Goal: Task Accomplishment & Management: Complete application form

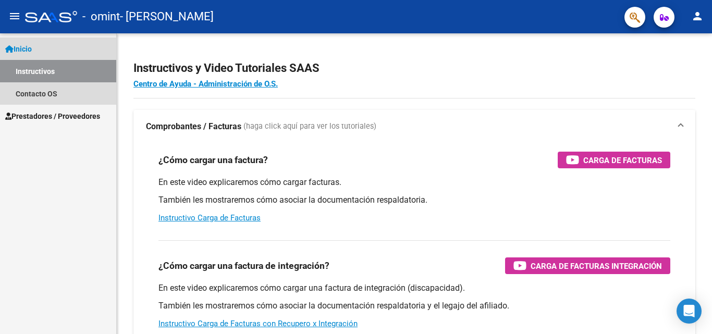
click at [40, 48] on link "Inicio" at bounding box center [58, 49] width 116 height 22
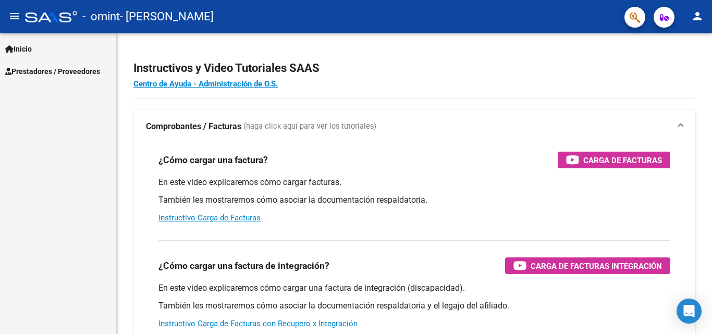
click at [50, 72] on span "Prestadores / Proveedores" at bounding box center [52, 71] width 95 height 11
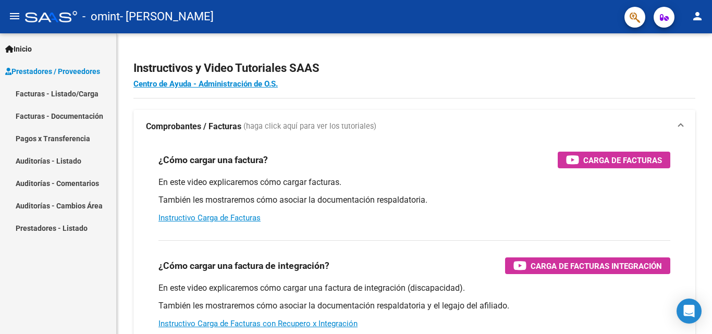
click at [83, 89] on link "Facturas - Listado/Carga" at bounding box center [58, 93] width 116 height 22
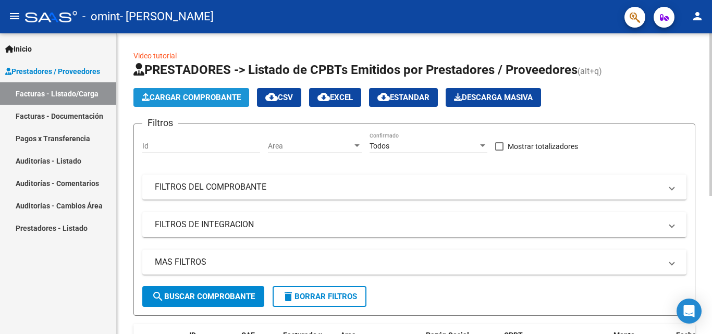
click at [198, 88] on button "Cargar Comprobante" at bounding box center [191, 97] width 116 height 19
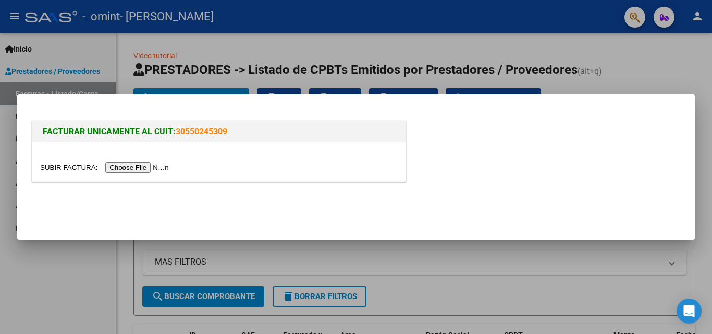
click at [155, 166] on input "file" at bounding box center [106, 167] width 132 height 11
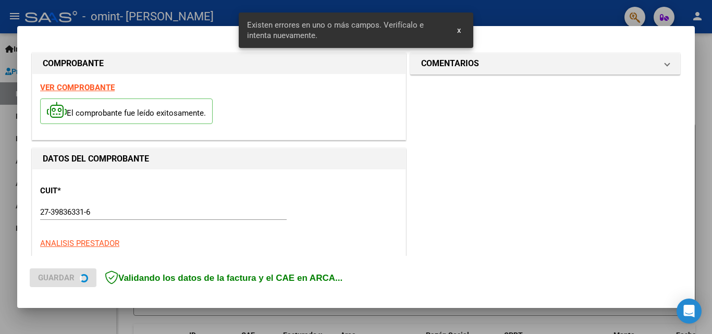
scroll to position [255, 0]
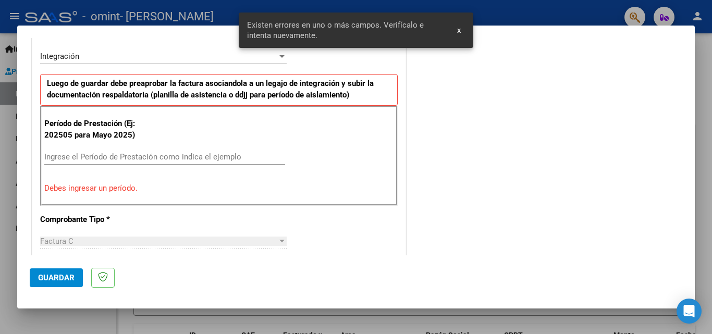
click at [108, 151] on div "Ingrese el Período de Prestación como indica el ejemplo" at bounding box center [164, 157] width 241 height 16
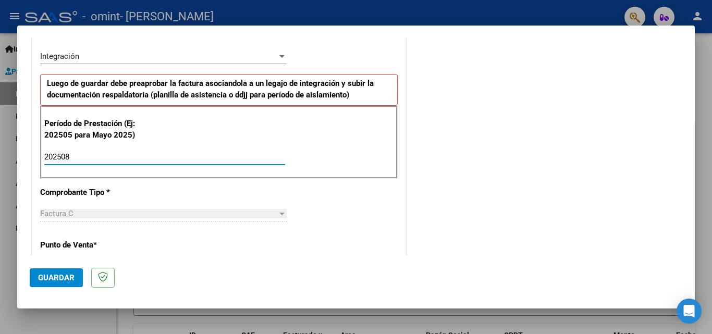
type input "202508"
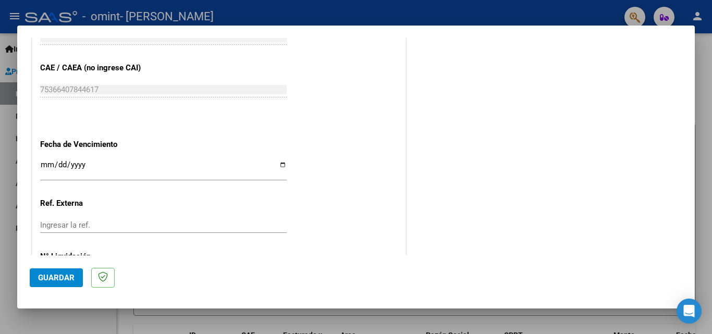
scroll to position [651, 0]
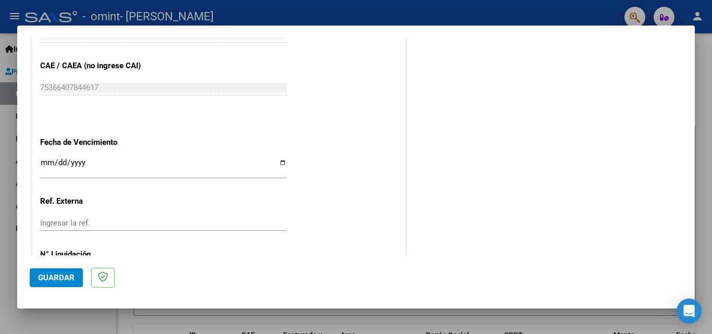
click at [279, 163] on input "Ingresar la fecha" at bounding box center [163, 166] width 247 height 17
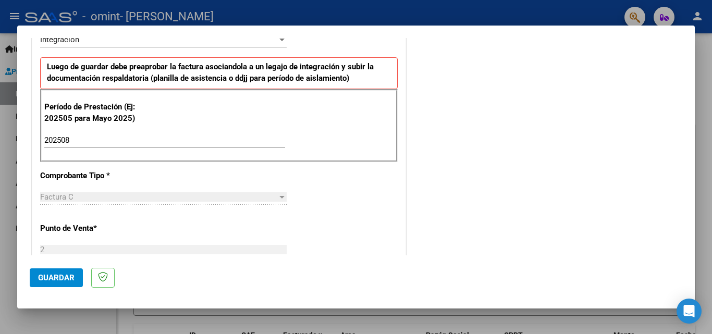
scroll to position [404, 0]
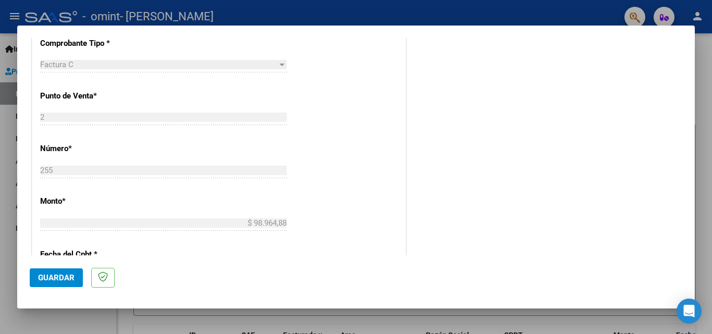
click at [62, 281] on span "Guardar" at bounding box center [56, 277] width 36 height 9
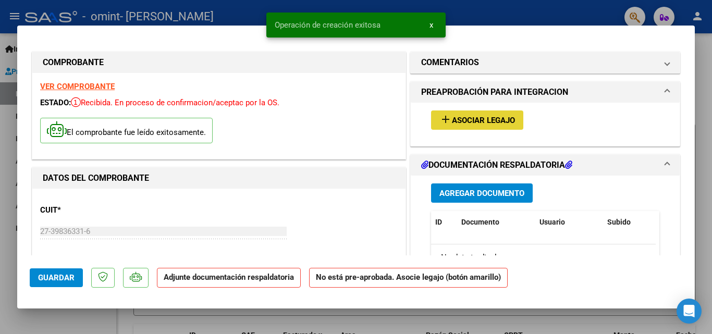
click at [476, 123] on span "Asociar Legajo" at bounding box center [483, 120] width 63 height 9
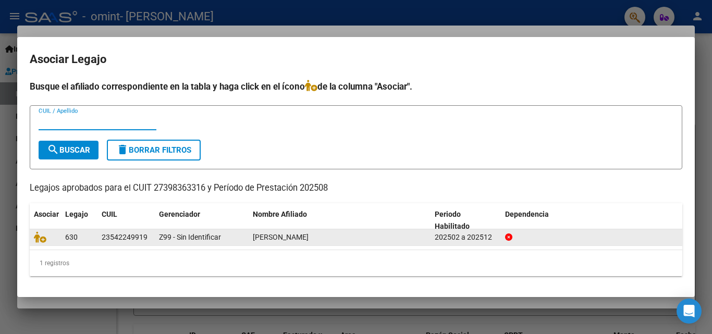
click at [301, 245] on datatable-body-cell "NANI VITTORIO LORENZO" at bounding box center [340, 237] width 182 height 16
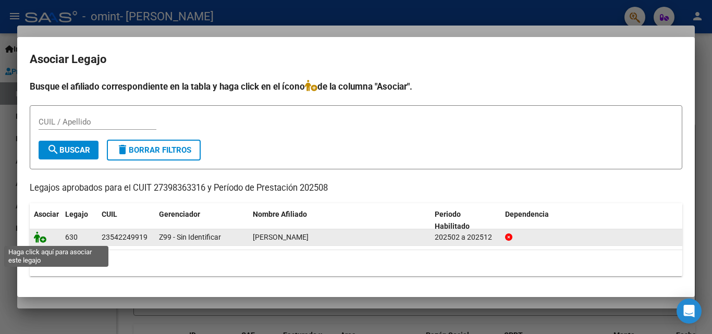
click at [41, 241] on icon at bounding box center [40, 236] width 13 height 11
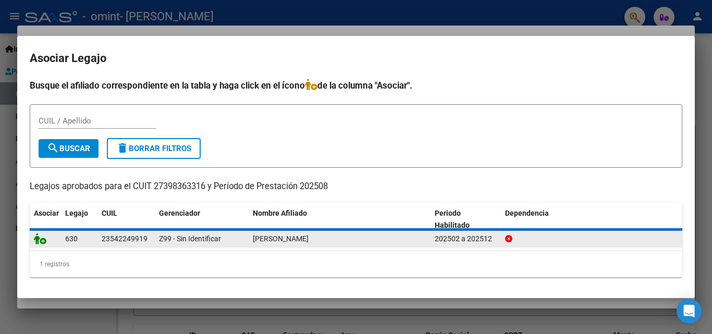
click at [41, 241] on icon at bounding box center [40, 238] width 13 height 11
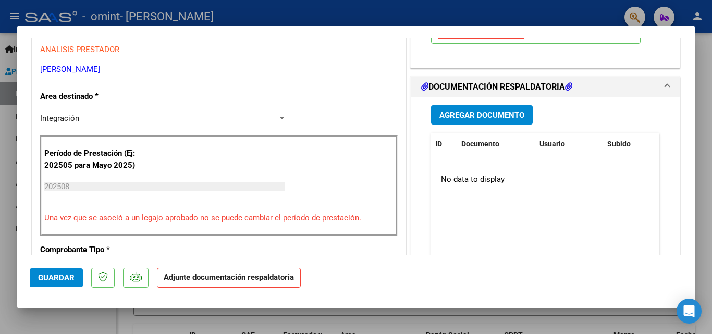
scroll to position [216, 0]
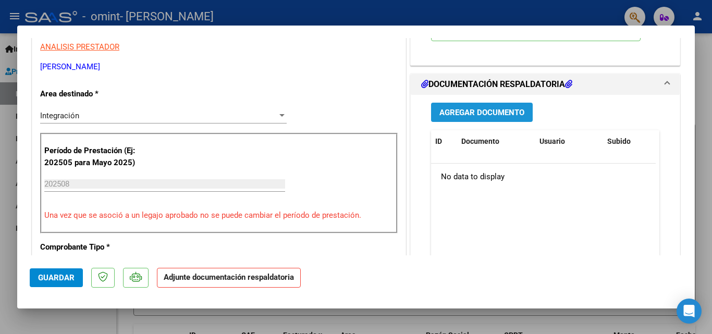
click at [523, 120] on button "Agregar Documento" at bounding box center [482, 112] width 102 height 19
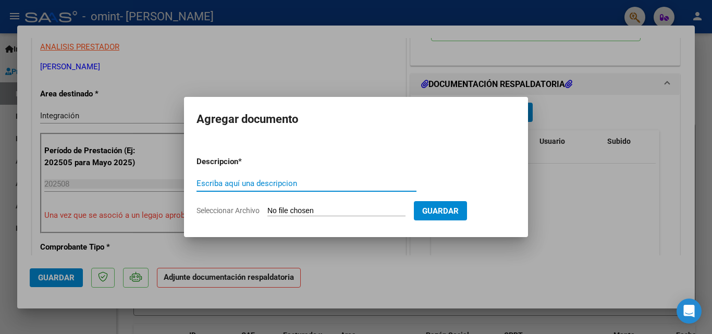
click at [297, 185] on input "Escriba aquí una descripcion" at bounding box center [306, 183] width 220 height 9
type input "Planilla de asistencia"
click at [315, 212] on input "Seleccionar Archivo" at bounding box center [336, 211] width 138 height 10
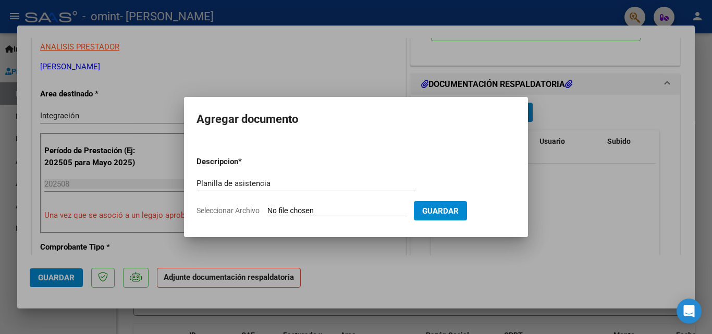
type input "C:\fakepath\Planilla agosto 2025 Vitto.pdf"
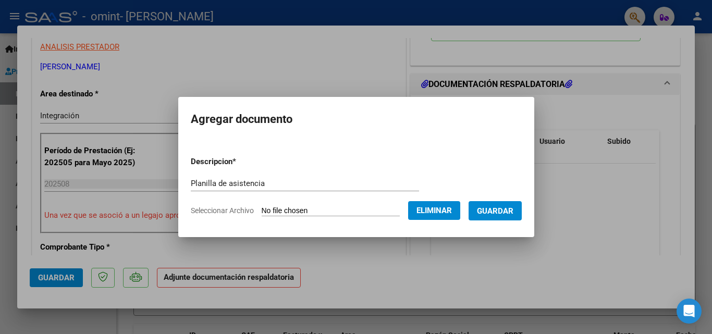
click at [498, 215] on span "Guardar" at bounding box center [495, 210] width 36 height 9
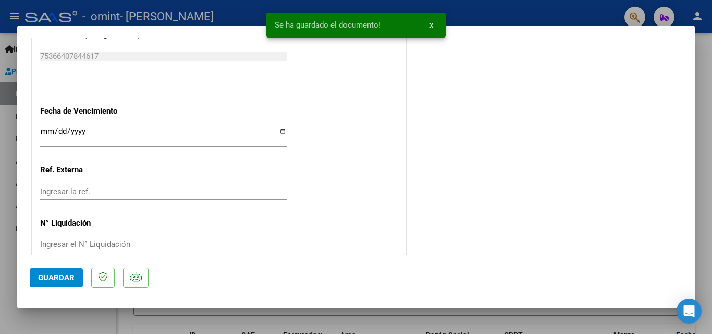
scroll to position [711, 0]
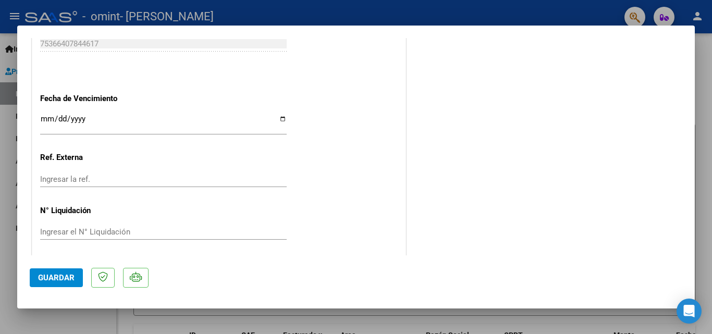
click at [75, 271] on button "Guardar" at bounding box center [56, 277] width 53 height 19
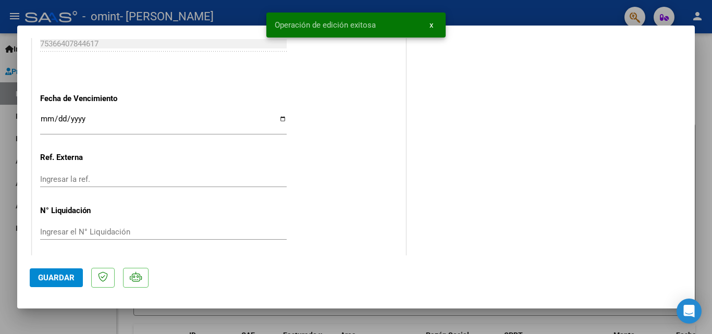
scroll to position [690, 0]
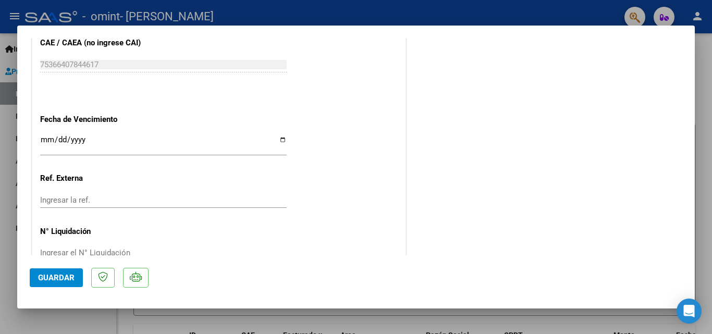
click at [59, 266] on mat-dialog-actions "Guardar" at bounding box center [356, 275] width 653 height 41
click at [59, 273] on span "Guardar" at bounding box center [56, 277] width 36 height 9
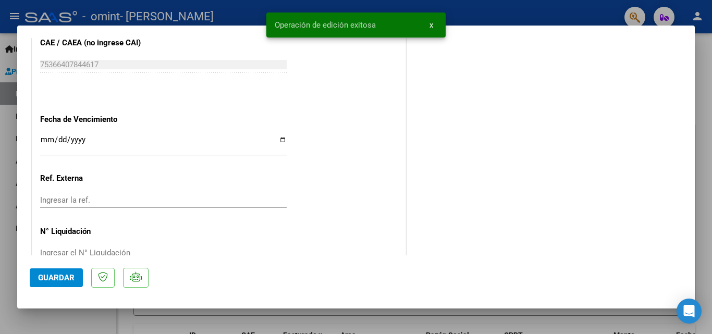
click at [10, 170] on div at bounding box center [356, 167] width 712 height 334
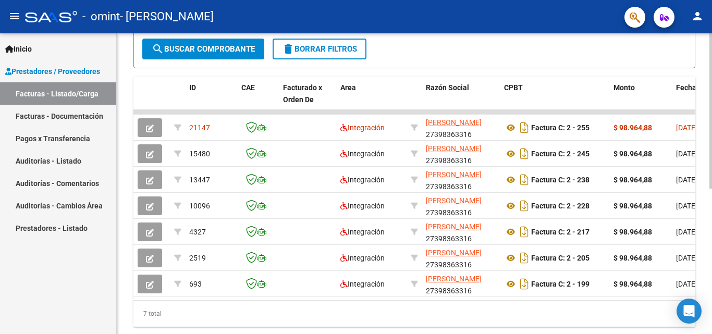
scroll to position [272, 0]
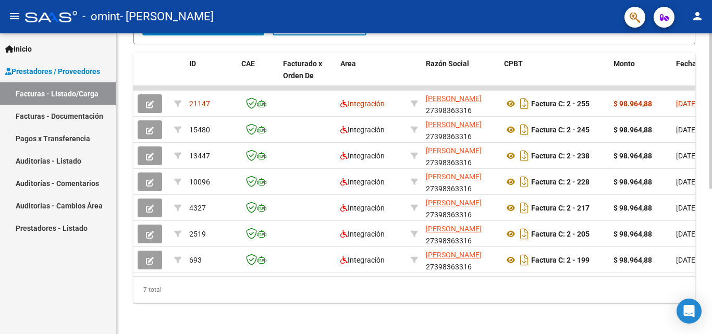
click at [711, 223] on div at bounding box center [710, 255] width 3 height 155
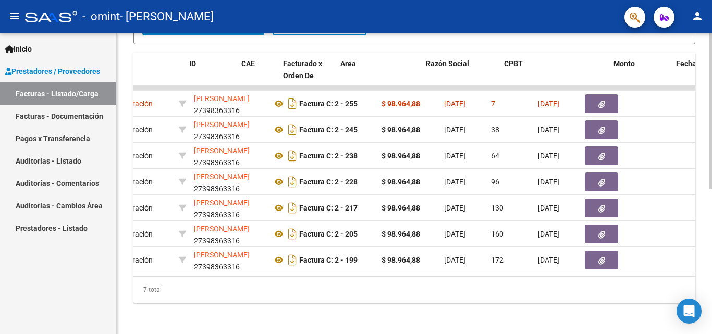
scroll to position [0, 0]
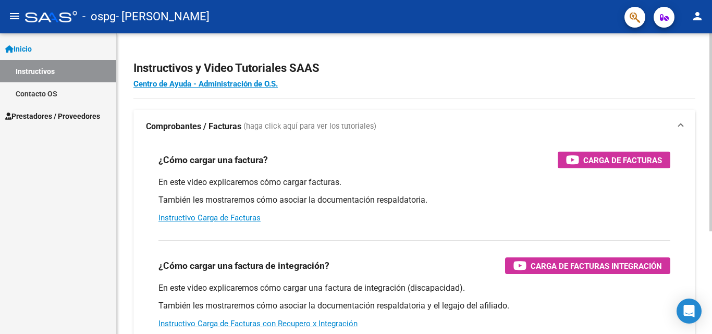
click at [711, 103] on div at bounding box center [710, 132] width 3 height 198
click at [61, 123] on link "Prestadores / Proveedores" at bounding box center [58, 116] width 116 height 22
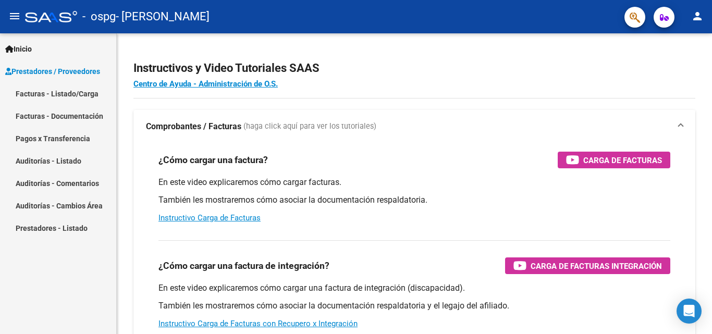
click at [65, 92] on link "Facturas - Listado/Carga" at bounding box center [58, 93] width 116 height 22
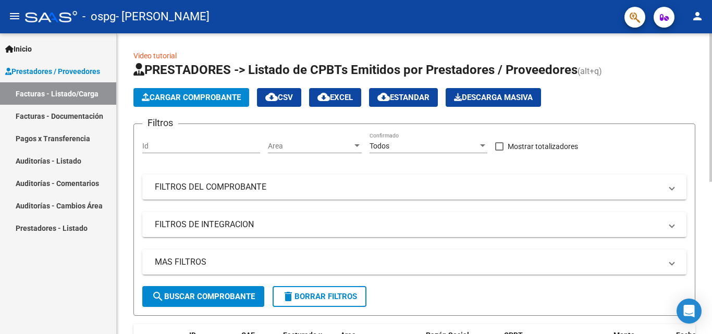
click at [207, 95] on span "Cargar Comprobante" at bounding box center [191, 97] width 99 height 9
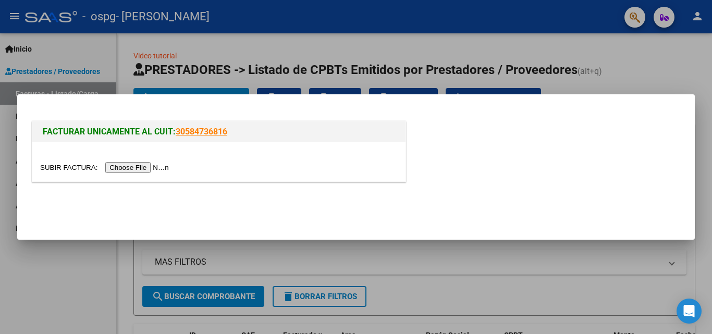
click at [155, 168] on input "file" at bounding box center [106, 167] width 132 height 11
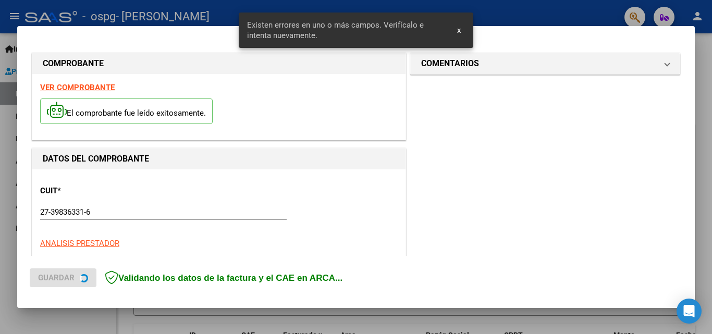
scroll to position [255, 0]
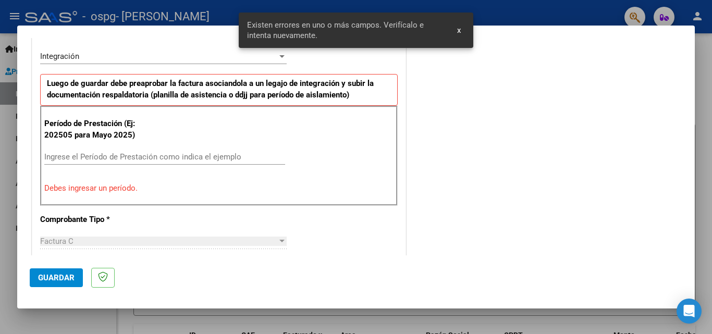
click at [159, 156] on input "Ingrese el Período de Prestación como indica el ejemplo" at bounding box center [164, 156] width 241 height 9
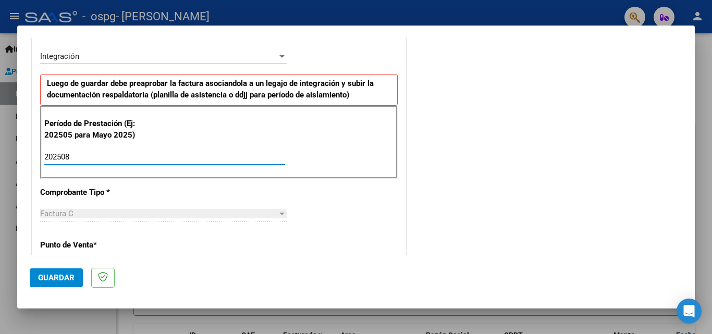
type input "202508"
click at [56, 280] on span "Guardar" at bounding box center [56, 277] width 36 height 9
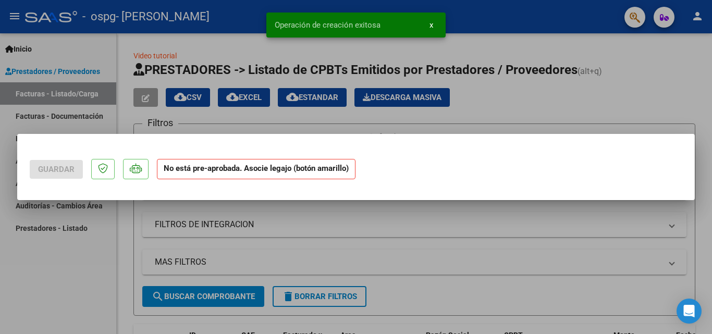
scroll to position [0, 0]
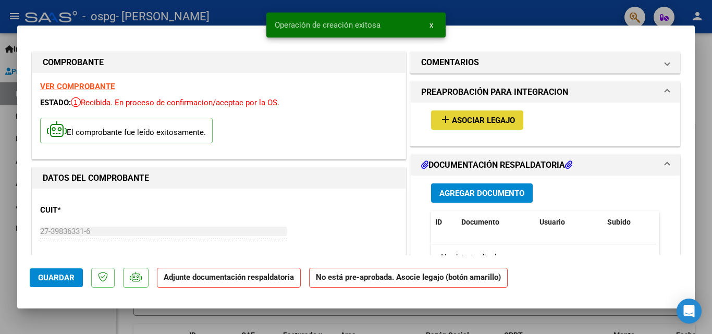
click at [459, 122] on span "Asociar Legajo" at bounding box center [483, 120] width 63 height 9
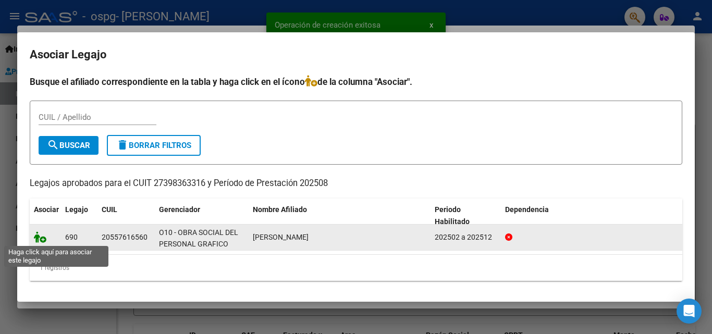
click at [40, 234] on icon at bounding box center [40, 236] width 13 height 11
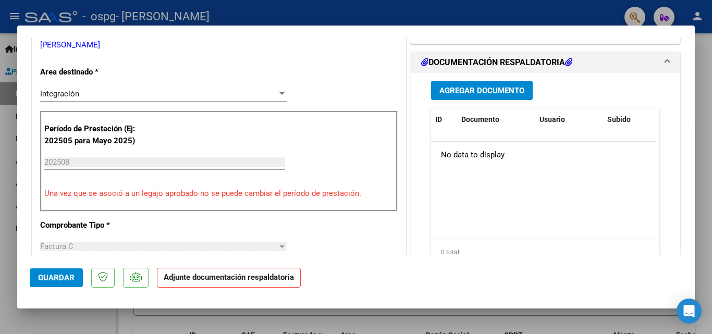
scroll to position [240, 0]
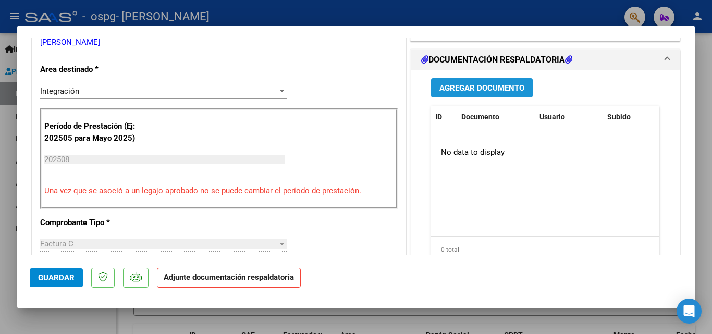
click at [522, 81] on button "Agregar Documento" at bounding box center [482, 87] width 102 height 19
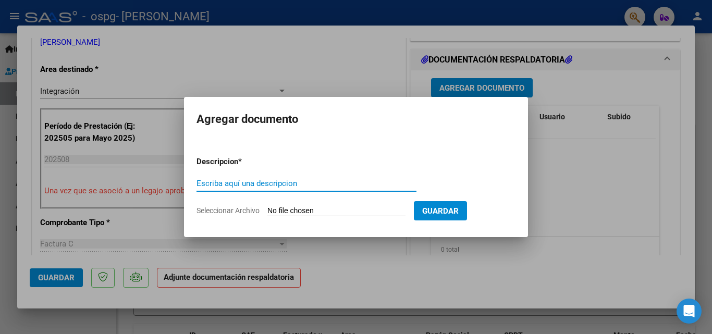
click at [314, 181] on input "Escriba aquí una descripcion" at bounding box center [306, 183] width 220 height 9
type input "Planilla de asistencia agosto"
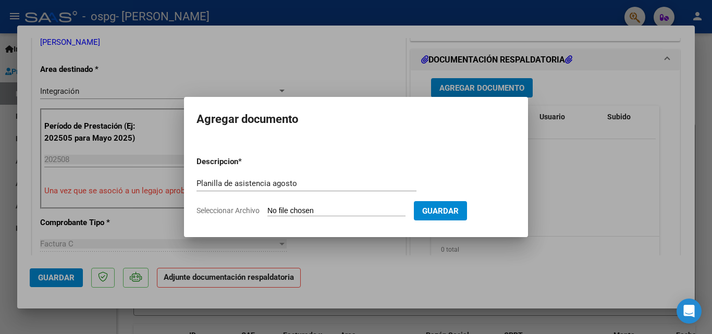
click at [302, 214] on input "Seleccionar Archivo" at bounding box center [336, 211] width 138 height 10
type input "C:\fakepath\Planilla de asistencia [DATE] [PERSON_NAME].pdf"
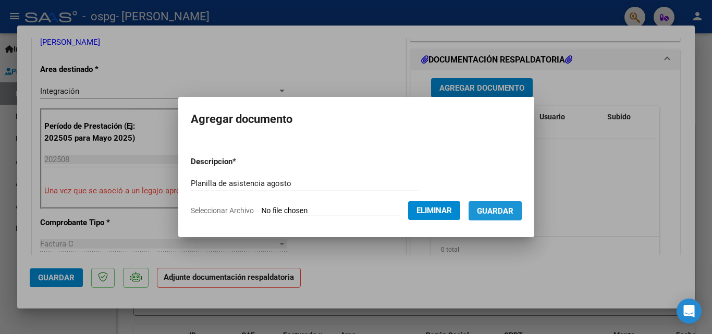
click at [509, 206] on span "Guardar" at bounding box center [495, 210] width 36 height 9
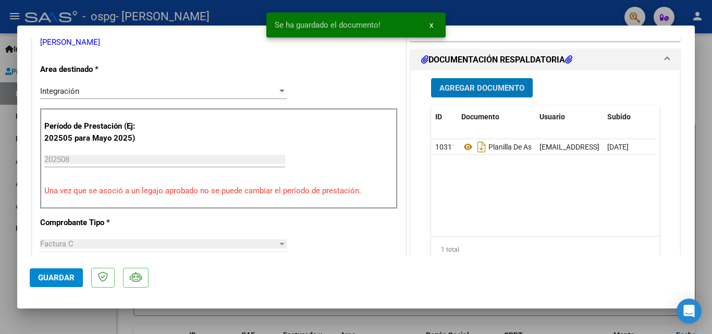
click at [66, 270] on button "Guardar" at bounding box center [56, 277] width 53 height 19
click at [708, 100] on div at bounding box center [356, 167] width 712 height 334
type input "$ 0,00"
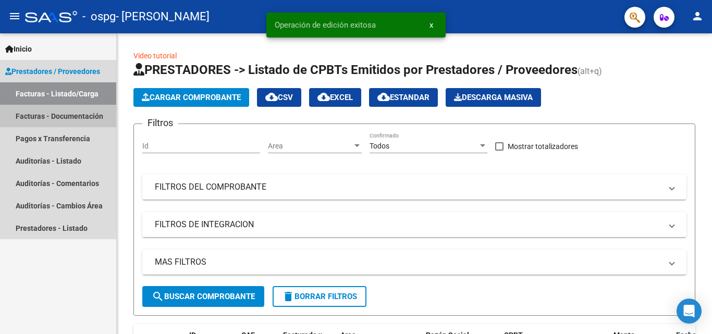
click at [55, 124] on link "Facturas - Documentación" at bounding box center [58, 116] width 116 height 22
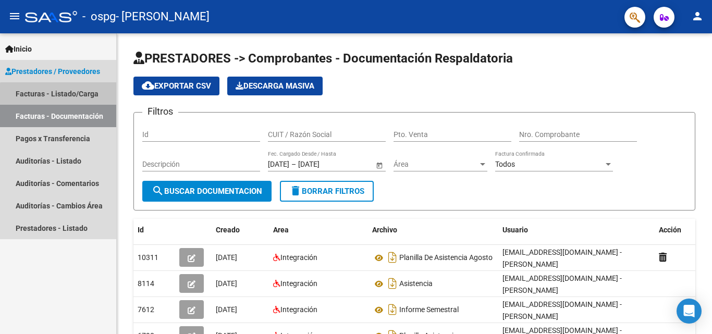
click at [82, 100] on link "Facturas - Listado/Carga" at bounding box center [58, 93] width 116 height 22
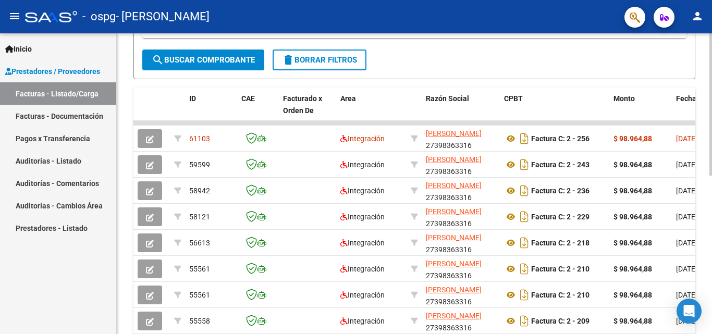
scroll to position [260, 0]
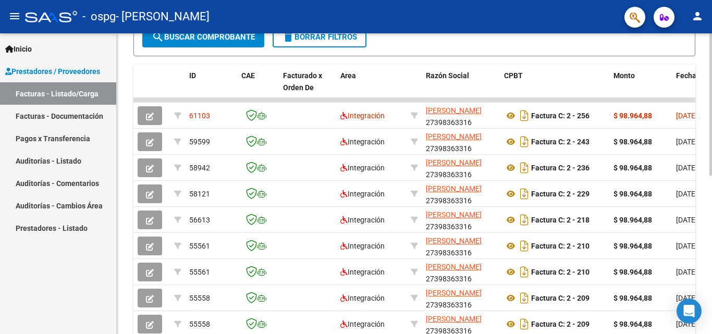
click at [711, 191] on div at bounding box center [710, 230] width 3 height 142
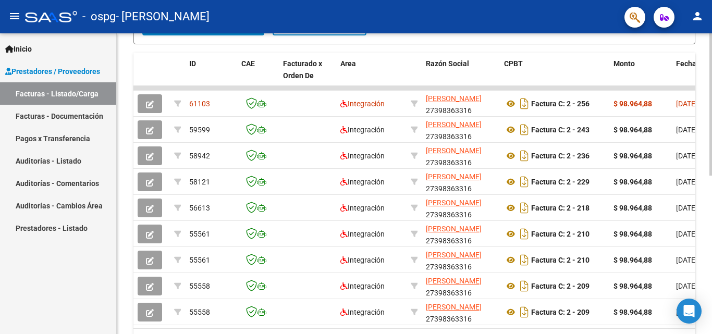
scroll to position [334, 0]
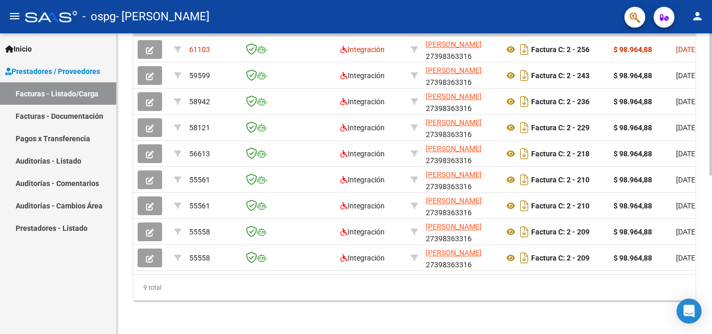
click at [711, 208] on div at bounding box center [710, 263] width 3 height 142
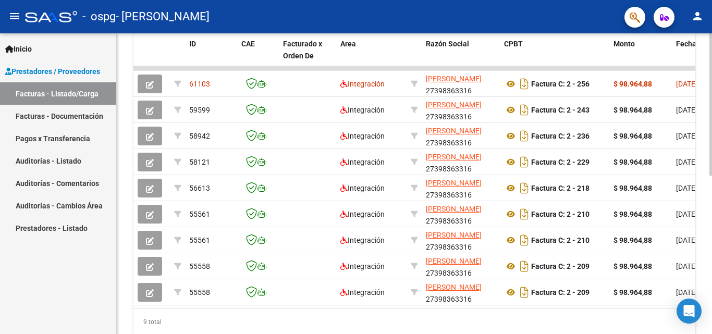
scroll to position [294, 0]
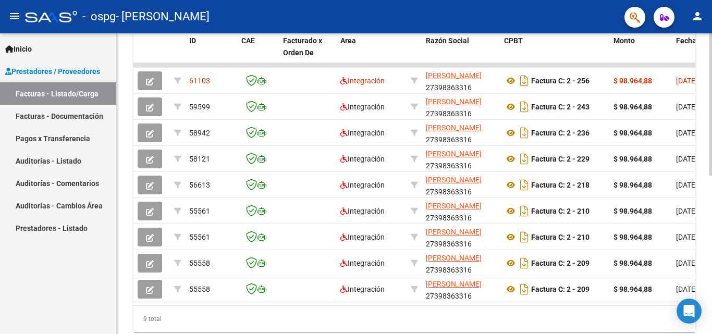
click at [711, 214] on div at bounding box center [710, 248] width 3 height 142
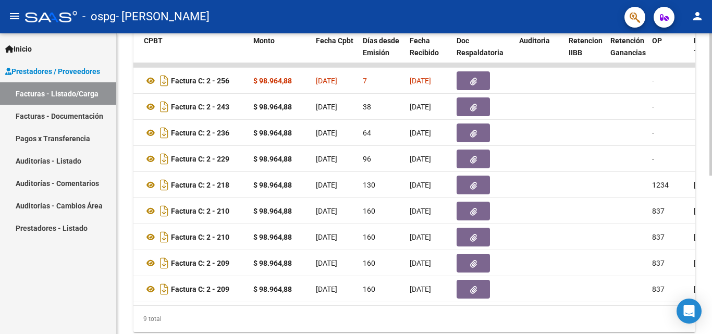
scroll to position [0, 358]
